Goal: Find specific page/section: Find specific page/section

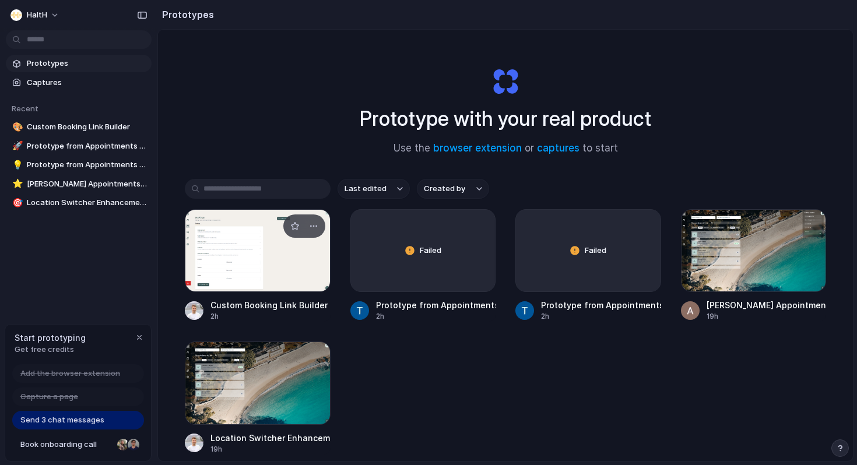
click at [264, 272] on div at bounding box center [258, 250] width 146 height 83
